Goal: Obtain resource: Download file/media

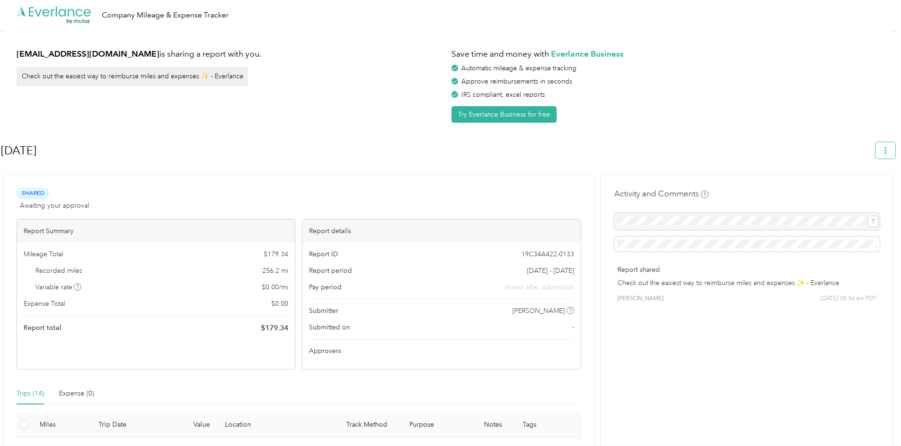
click at [889, 147] on span "button" at bounding box center [885, 150] width 7 height 8
click at [875, 190] on span "Download" at bounding box center [863, 195] width 31 height 10
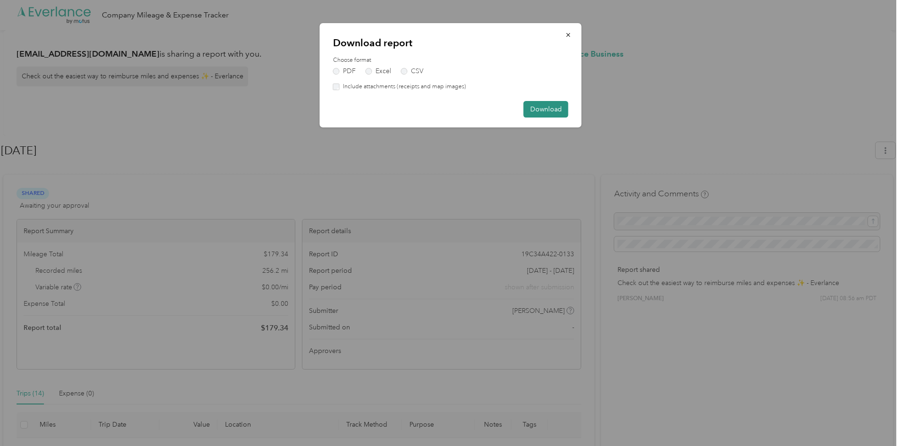
click at [548, 113] on button "Download" at bounding box center [546, 109] width 45 height 17
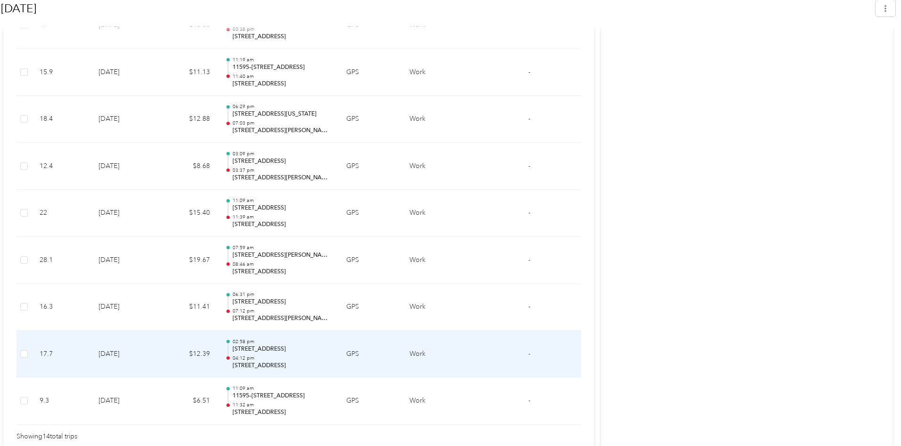
scroll to position [679, 0]
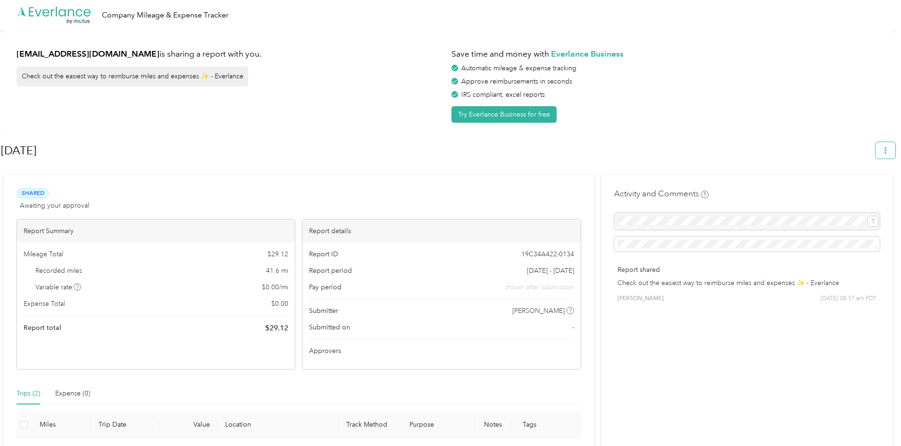
click at [885, 157] on button "button" at bounding box center [885, 150] width 20 height 17
click at [848, 190] on span "Download" at bounding box center [863, 195] width 31 height 10
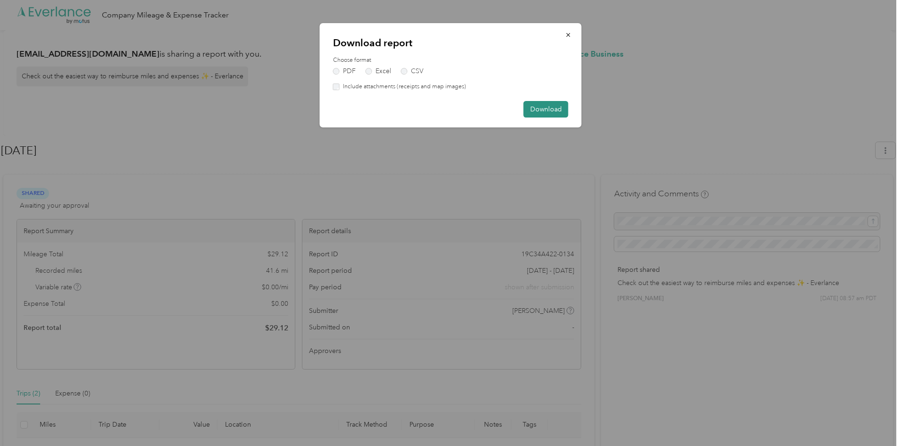
click at [544, 104] on button "Download" at bounding box center [546, 109] width 45 height 17
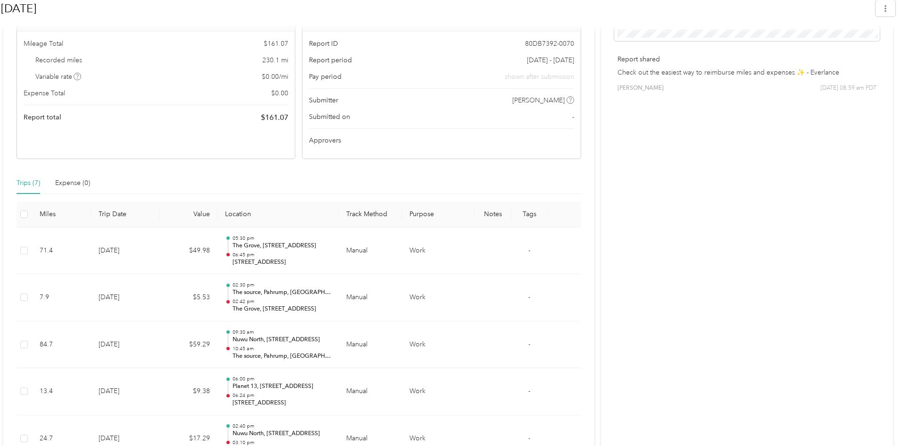
scroll to position [209, 0]
click at [890, 15] on button "button" at bounding box center [885, 8] width 20 height 17
click at [858, 48] on span "Download" at bounding box center [863, 53] width 31 height 10
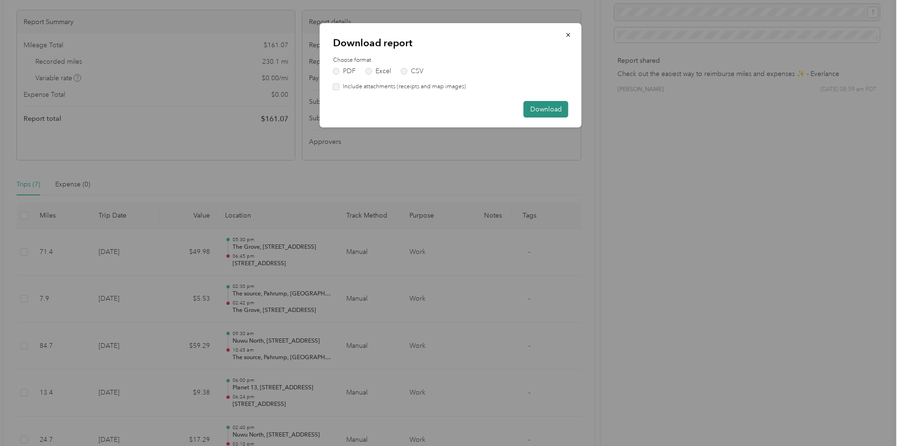
click at [546, 104] on button "Download" at bounding box center [546, 109] width 45 height 17
